Goal: Check status: Check status

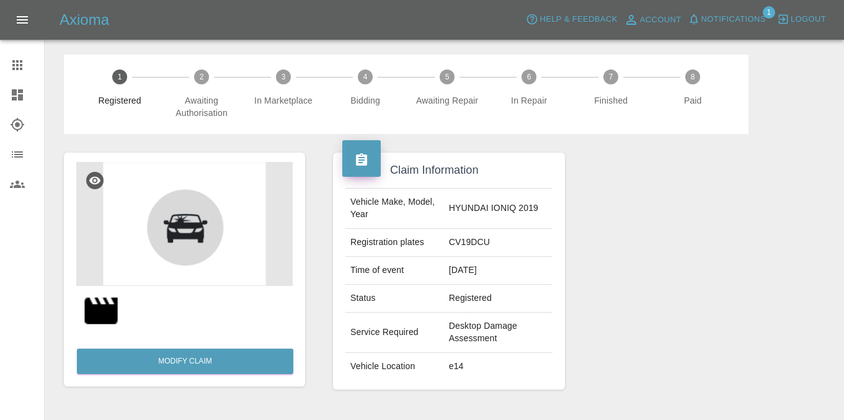
scroll to position [291, 0]
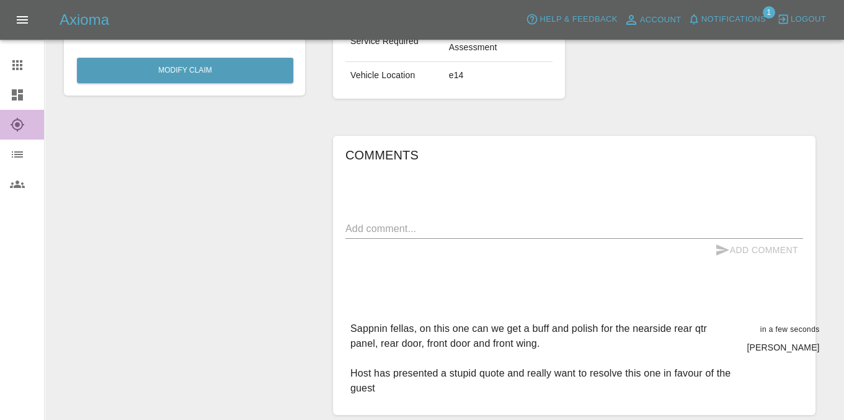
click at [23, 125] on icon at bounding box center [18, 125] width 14 height 14
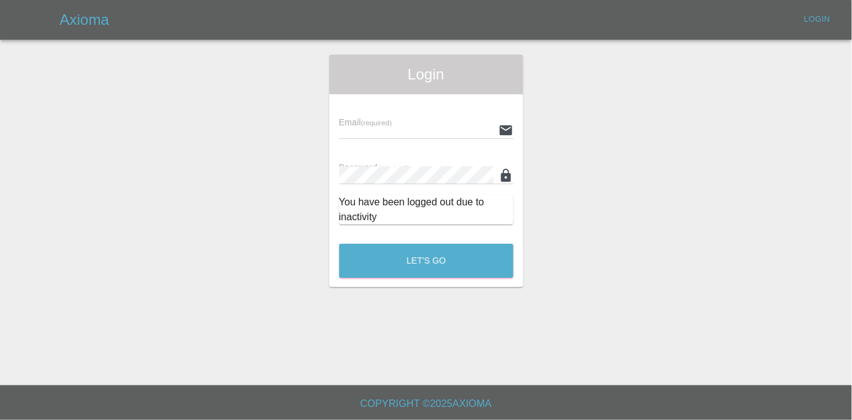
click at [354, 125] on input "text" at bounding box center [416, 130] width 154 height 18
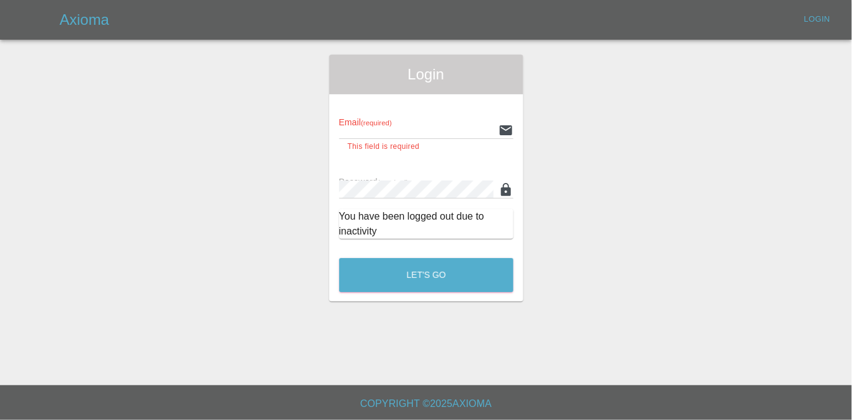
type input "[EMAIL_ADDRESS][DOMAIN_NAME]"
click at [339, 258] on button "Let's Go" at bounding box center [426, 275] width 174 height 34
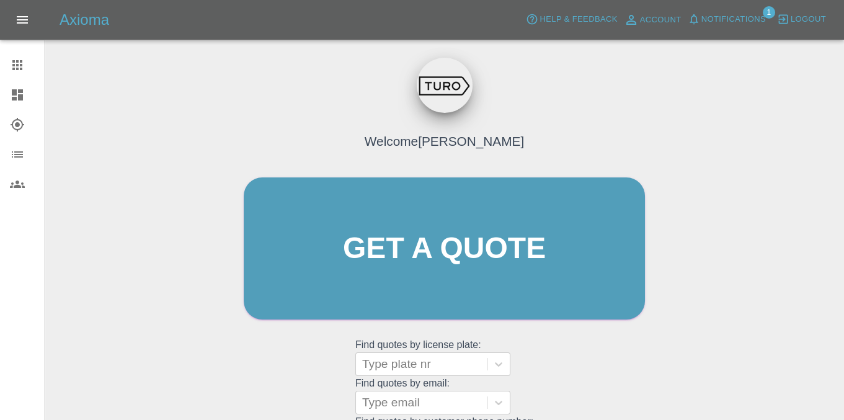
click at [16, 125] on icon at bounding box center [18, 125] width 14 height 14
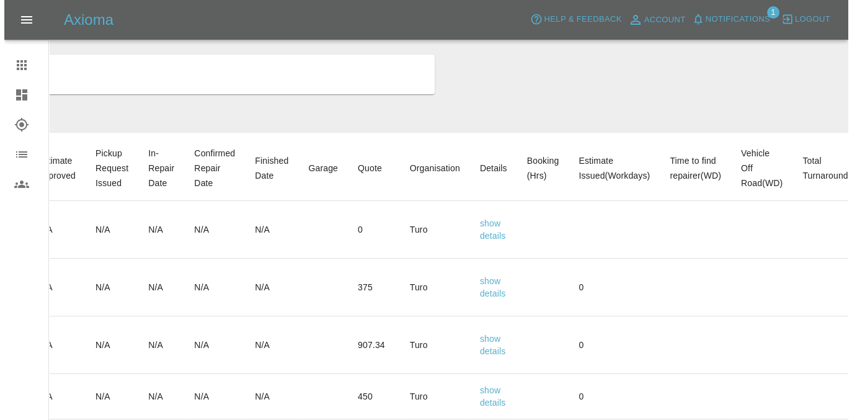
scroll to position [0, 459]
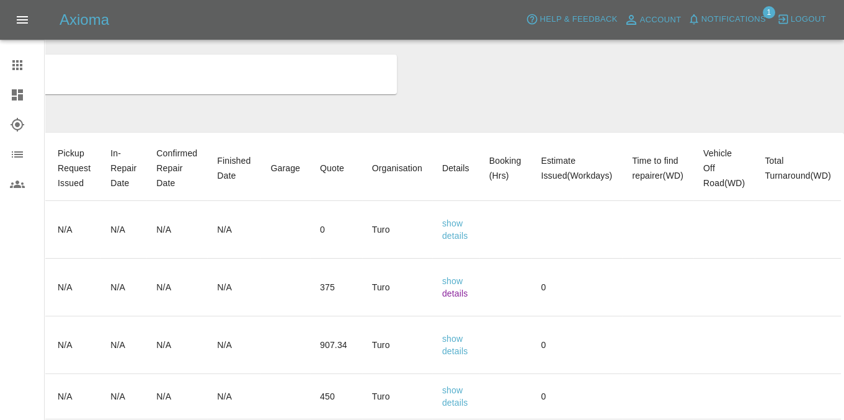
click at [447, 297] on link "details" at bounding box center [455, 293] width 26 height 10
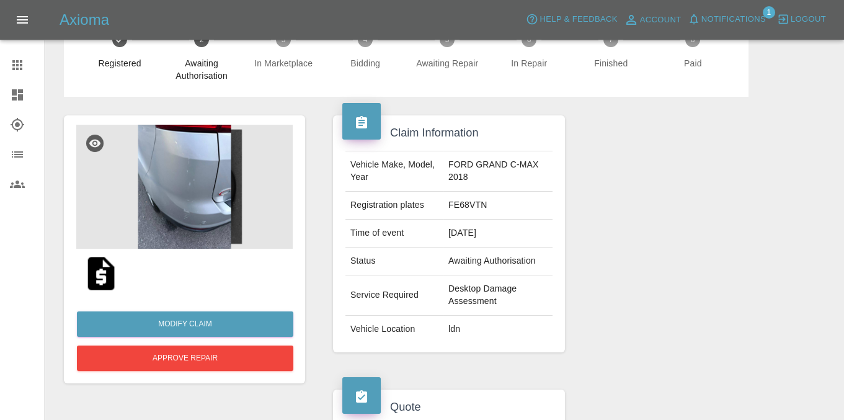
scroll to position [69, 0]
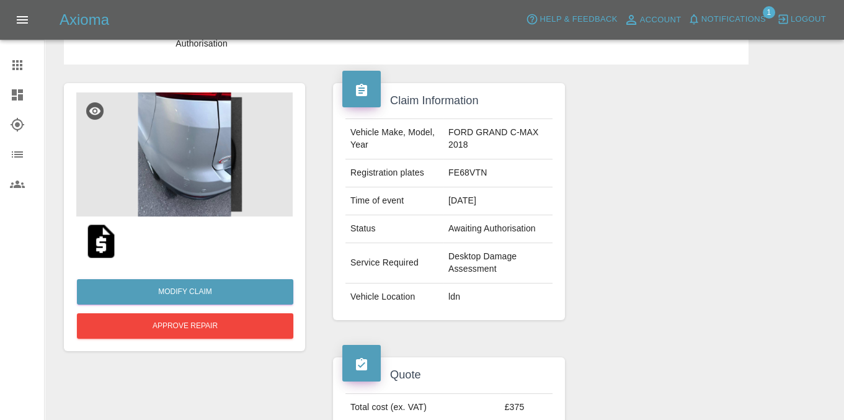
click at [99, 238] on img at bounding box center [101, 241] width 40 height 40
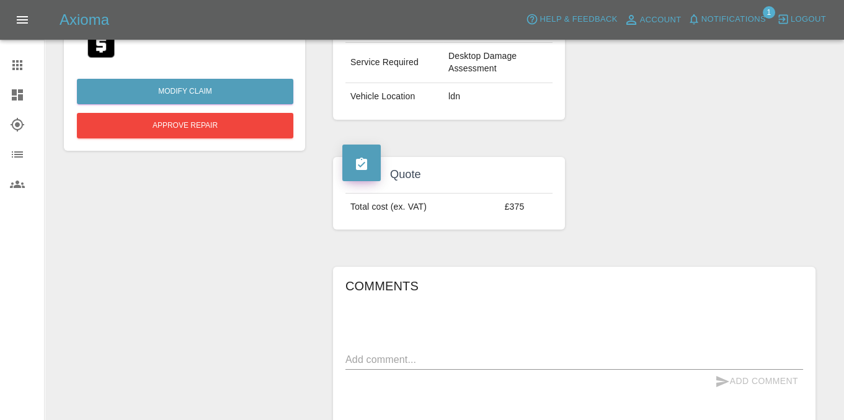
scroll to position [0, 0]
